Goal: Check status: Check status

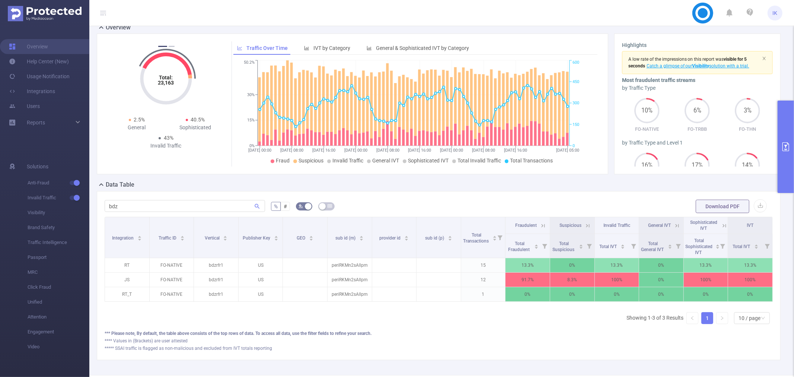
scroll to position [7, 0]
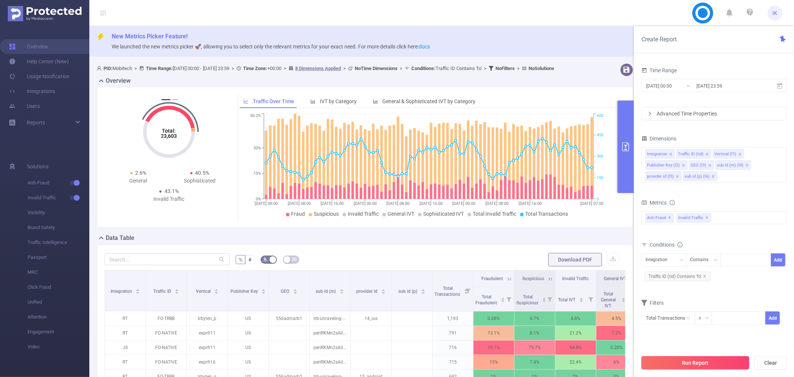
click at [668, 360] on button "Run Report" at bounding box center [696, 362] width 108 height 13
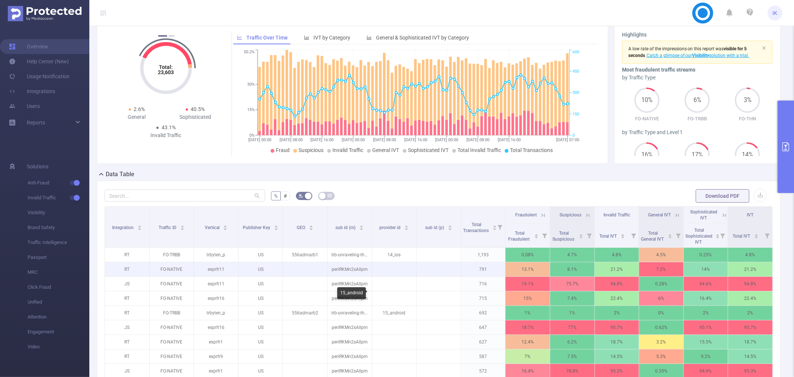
scroll to position [83, 0]
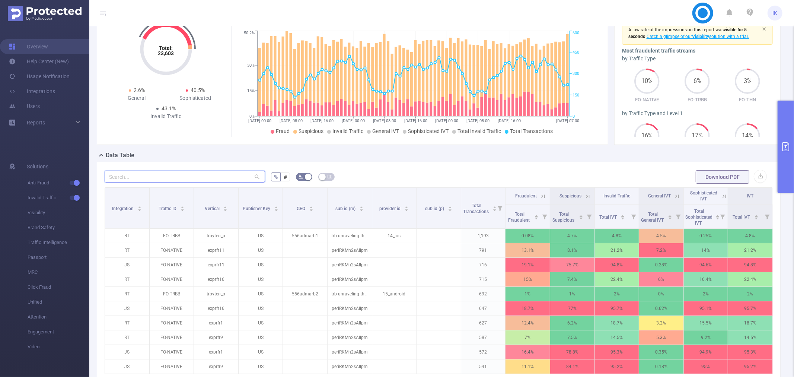
click at [183, 177] on input "text" at bounding box center [185, 177] width 160 height 12
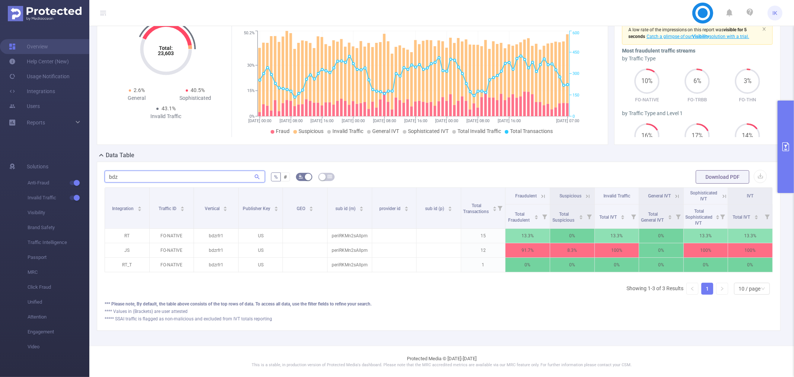
type input "bdz"
click at [721, 197] on icon at bounding box center [724, 196] width 7 height 7
